Goal: Task Accomplishment & Management: Complete application form

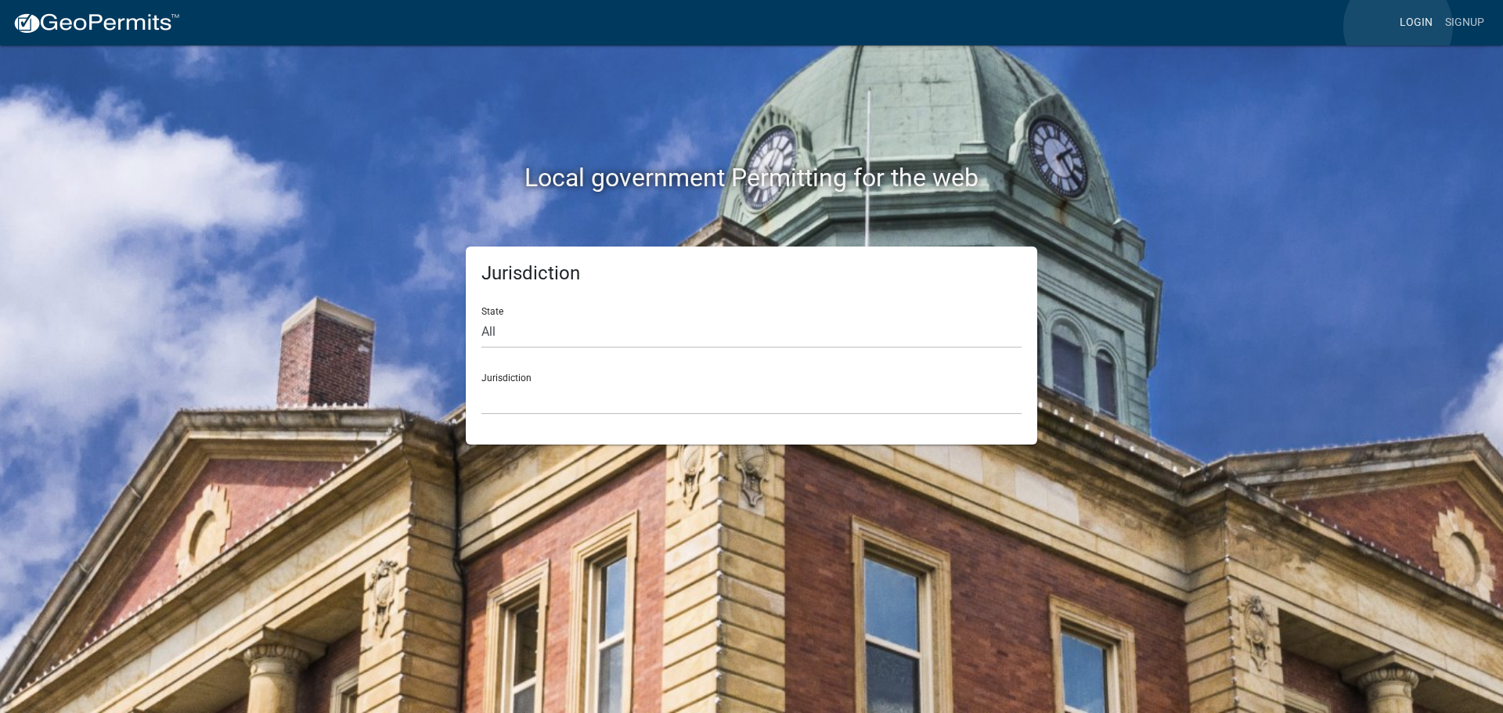
click at [1398, 25] on link "Login" at bounding box center [1416, 23] width 45 height 30
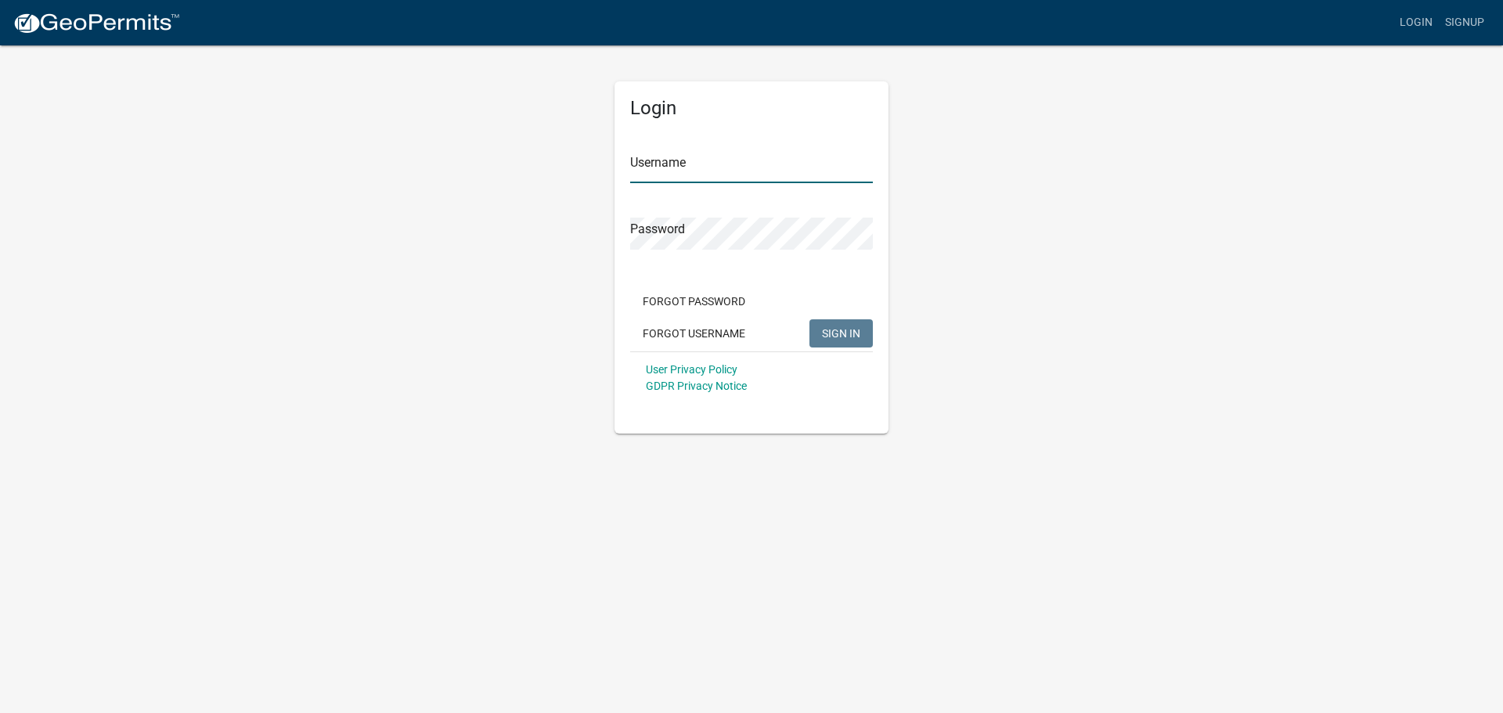
type input "[PERSON_NAME].[PERSON_NAME]"
click at [862, 330] on button "SIGN IN" at bounding box center [841, 333] width 63 height 28
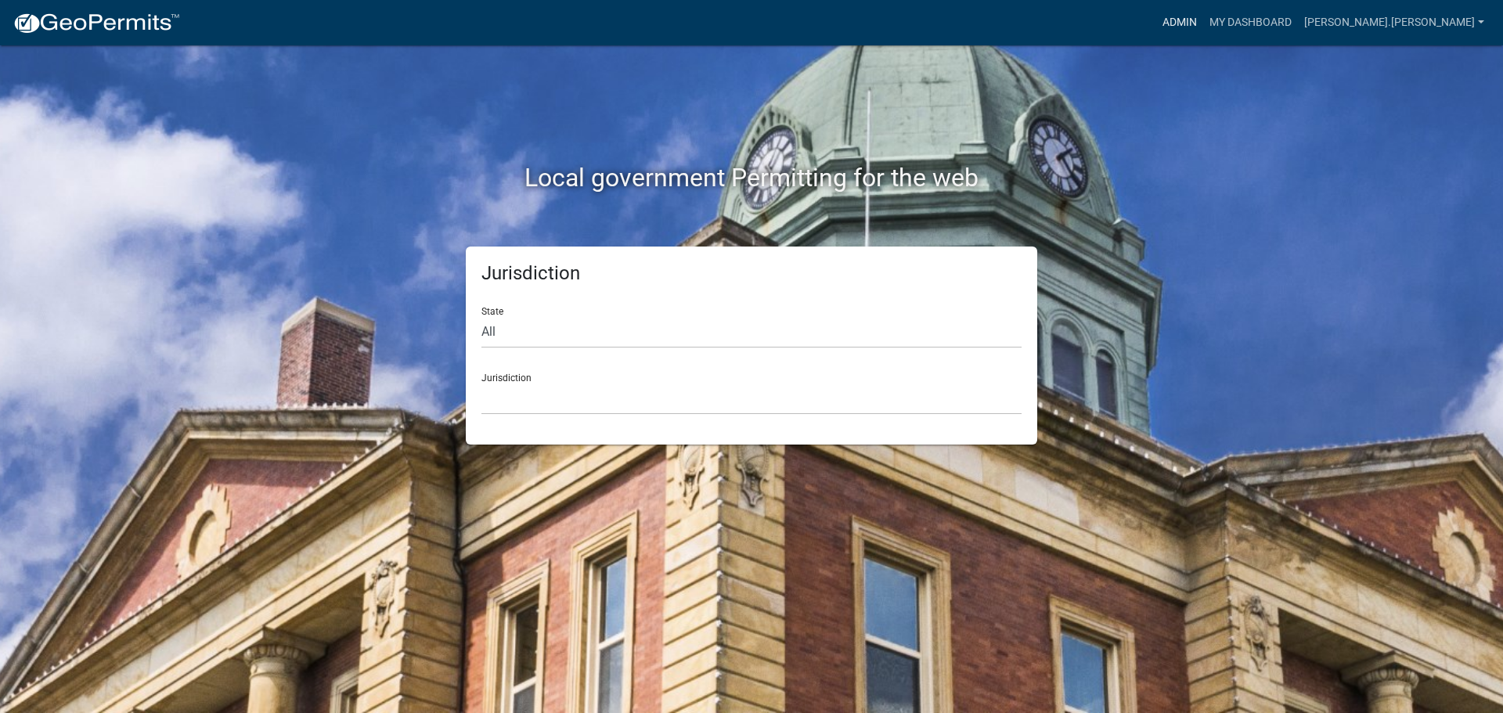
click at [1203, 20] on link "Admin" at bounding box center [1180, 23] width 47 height 30
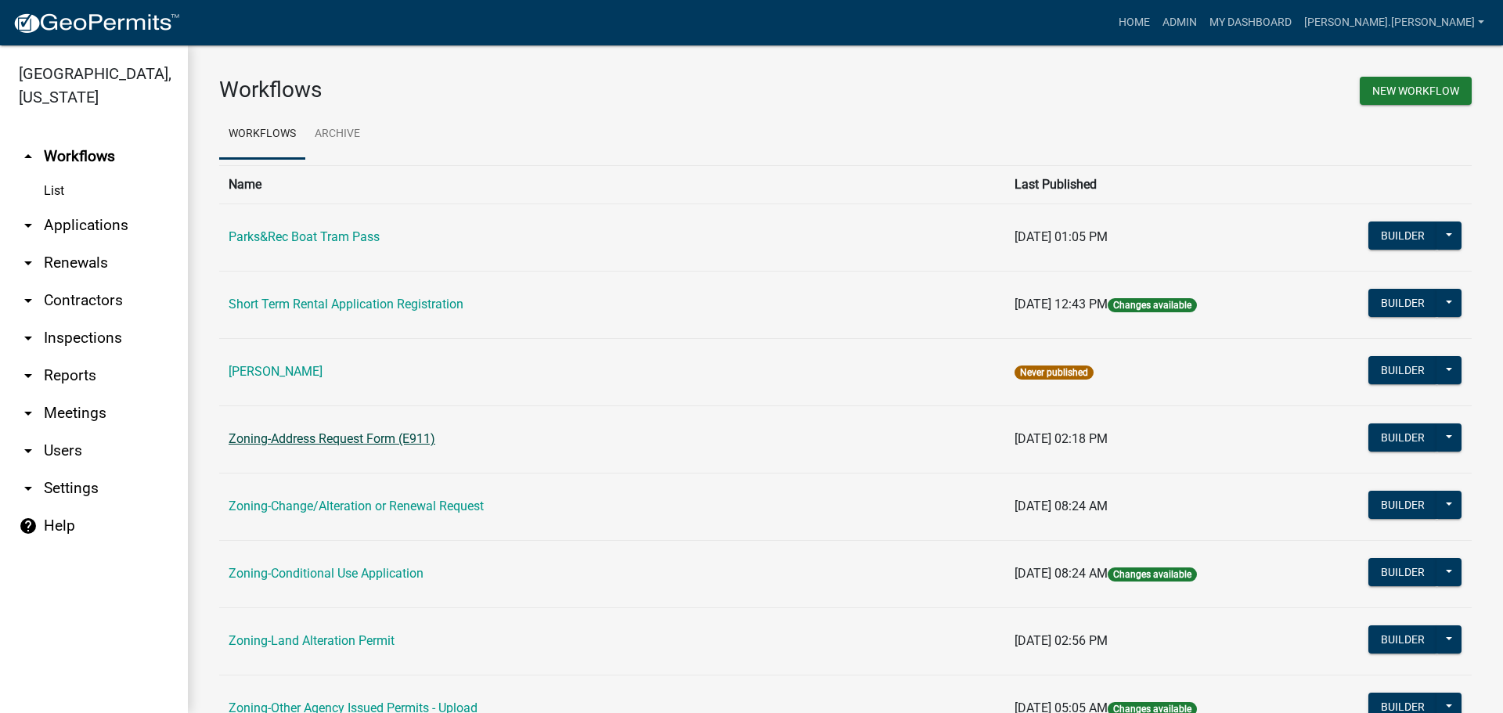
click at [270, 439] on link "Zoning-Address Request Form (E911)" at bounding box center [332, 438] width 207 height 15
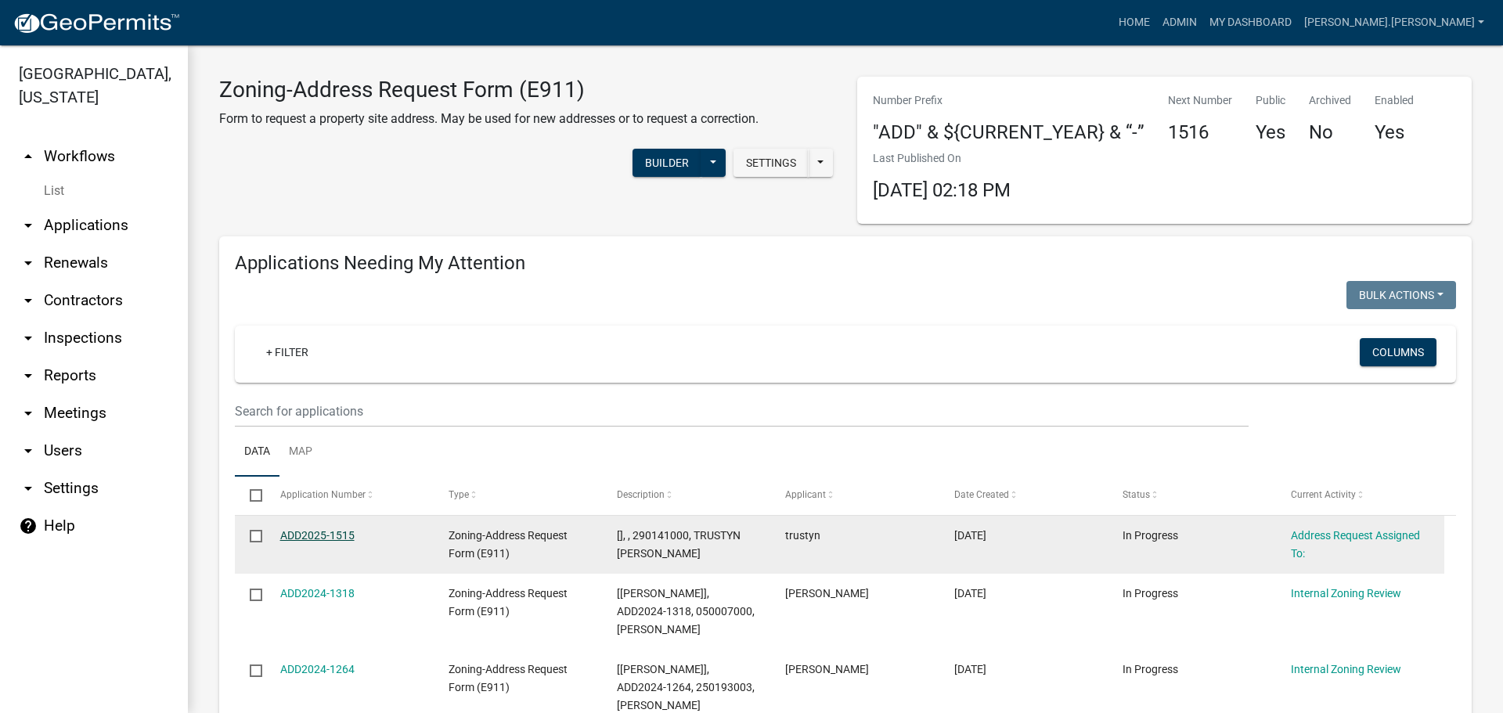
click at [335, 536] on link "ADD2025-1515" at bounding box center [317, 535] width 74 height 13
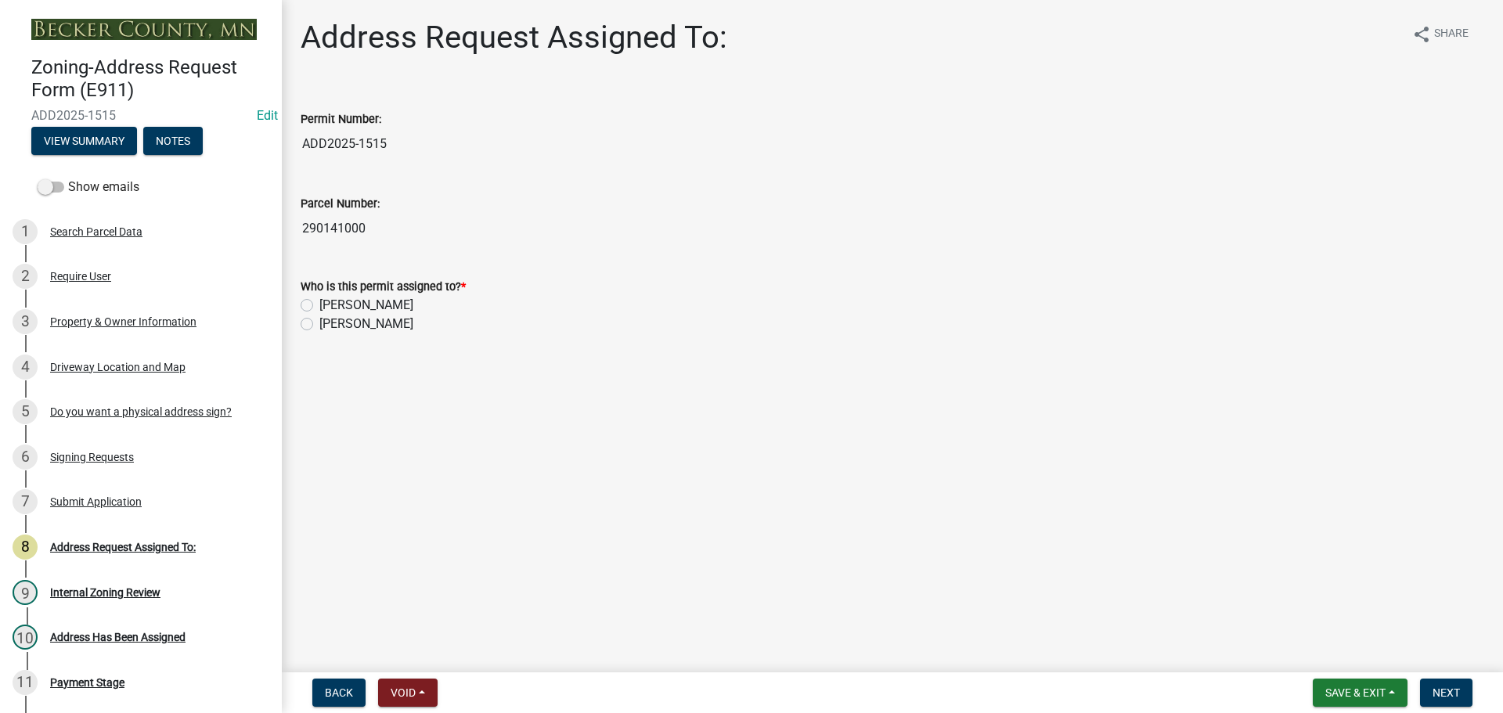
click at [319, 307] on label "[PERSON_NAME]" at bounding box center [366, 305] width 94 height 19
click at [319, 306] on input "[PERSON_NAME]" at bounding box center [324, 301] width 10 height 10
radio input "true"
click at [1461, 696] on button "Next" at bounding box center [1446, 693] width 52 height 28
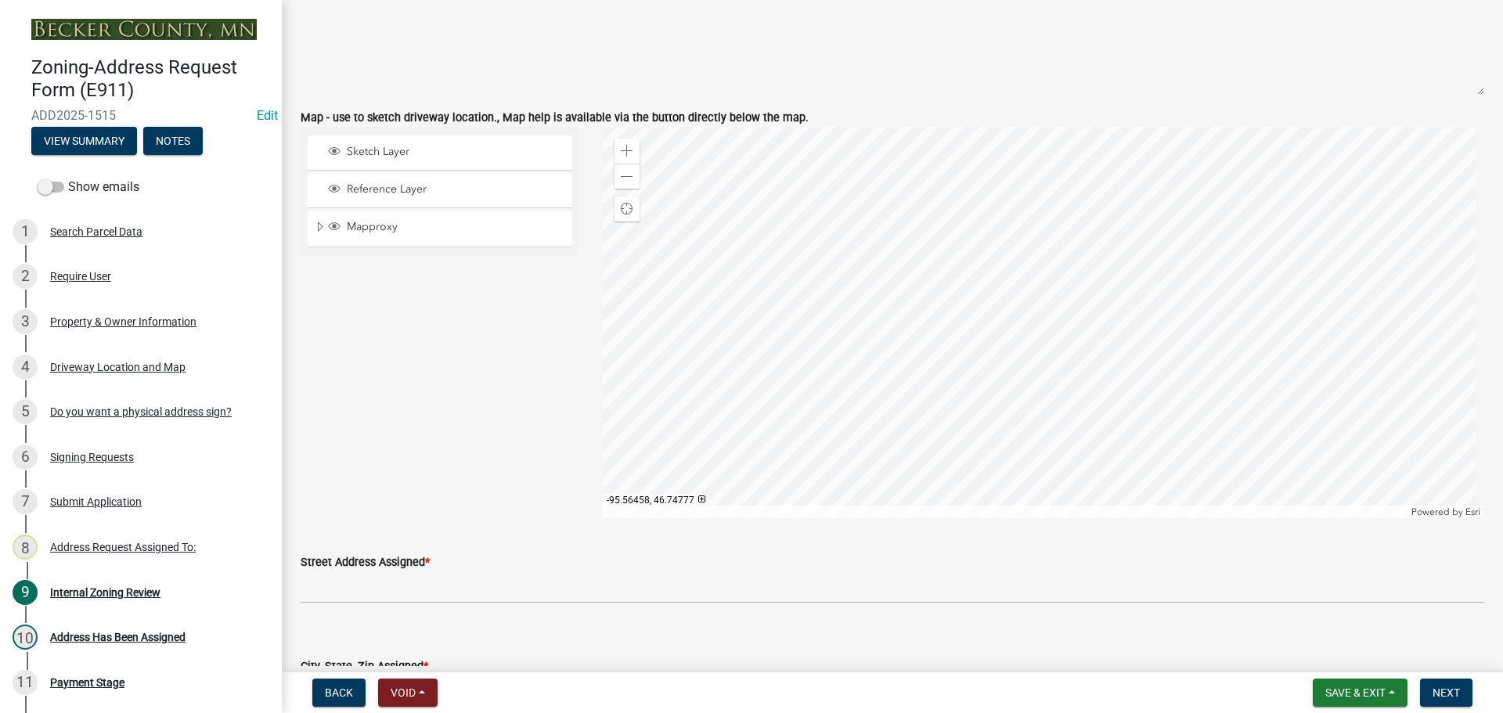
scroll to position [1253, 0]
click at [630, 172] on div "Zoom out" at bounding box center [627, 175] width 25 height 25
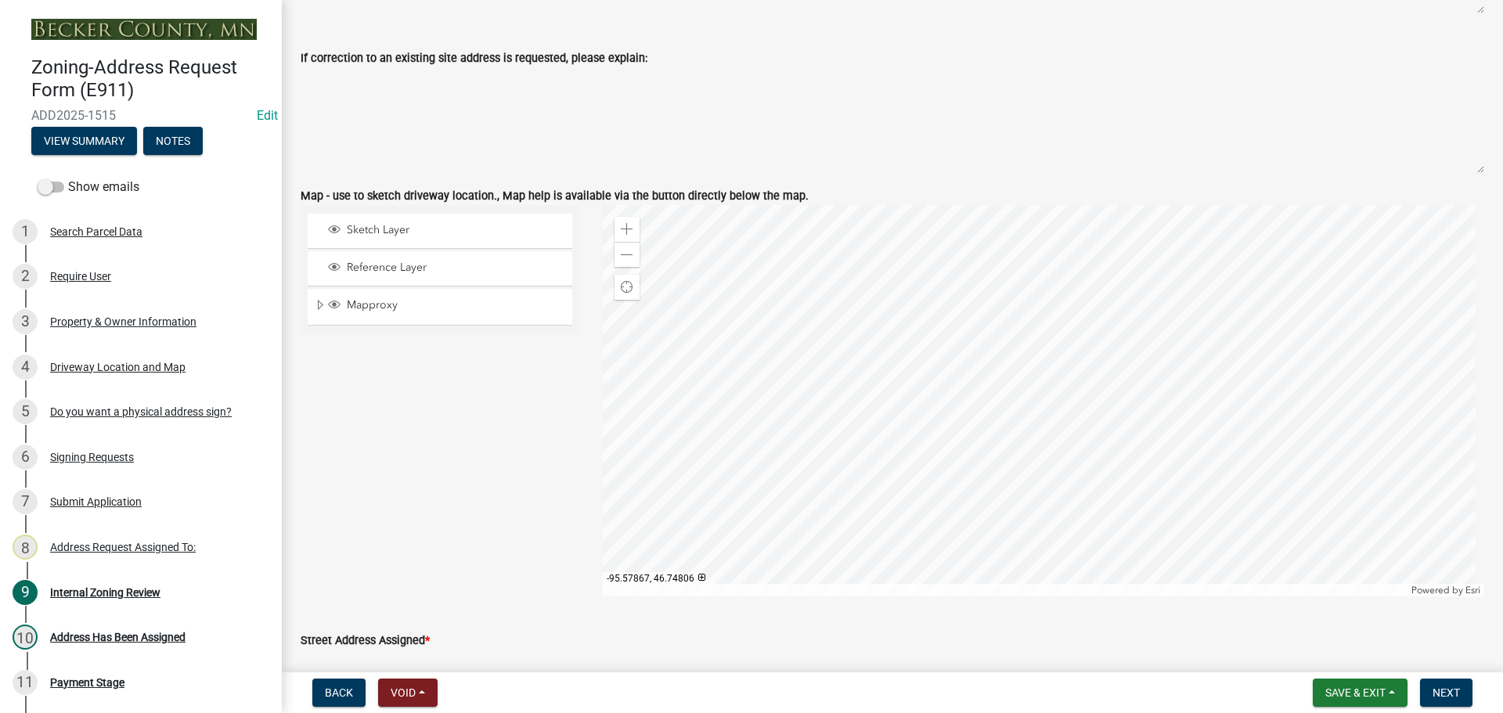
scroll to position [1175, 0]
click at [1326, 696] on span "Save & Exit" at bounding box center [1356, 693] width 60 height 13
click at [1309, 656] on button "Save & Exit" at bounding box center [1345, 652] width 125 height 38
